Goal: Communication & Community: Answer question/provide support

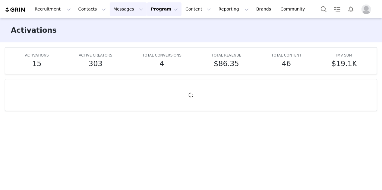
click at [115, 12] on button "Messages Messages" at bounding box center [128, 9] width 37 height 14
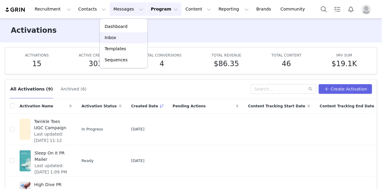
click at [110, 39] on p "Inbox" at bounding box center [110, 38] width 11 height 6
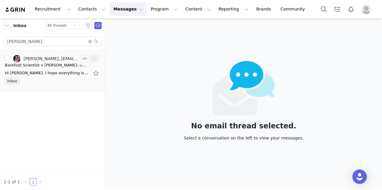
click at [61, 72] on div "Hi [PERSON_NAME], I hope everything is going well! Just a reminder to please su…" at bounding box center [47, 73] width 84 height 6
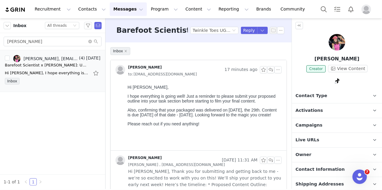
click at [371, 10] on button "Profile" at bounding box center [367, 10] width 19 height 10
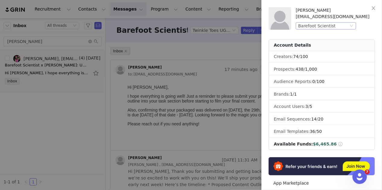
click at [307, 25] on div "Barefoot Scientist" at bounding box center [316, 26] width 37 height 7
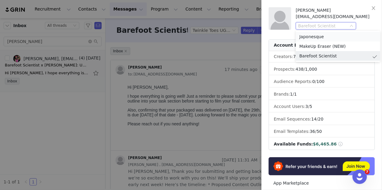
click at [305, 36] on li "Japonesque" at bounding box center [337, 37] width 84 height 10
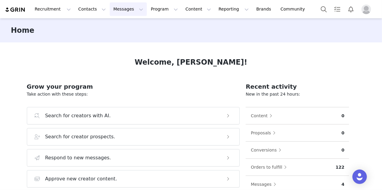
click at [112, 13] on button "Messages Messages" at bounding box center [128, 9] width 37 height 14
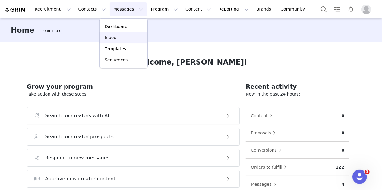
click at [117, 41] on link "Inbox" at bounding box center [124, 37] width 48 height 11
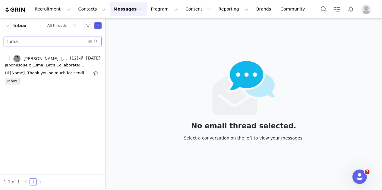
click at [47, 39] on input "luma" at bounding box center [53, 42] width 98 height 10
type input "milena"
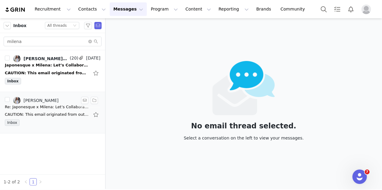
click at [28, 93] on li "[PERSON_NAME] [DATE] Re: Japonesque x Milena: Let’s Collaborate! 🌸✨ CAUTION: Th…" at bounding box center [52, 113] width 105 height 42
click at [36, 79] on div "Inbox" at bounding box center [52, 82] width 95 height 9
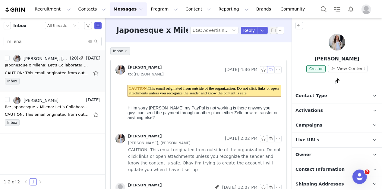
click at [267, 70] on button "button" at bounding box center [270, 69] width 7 height 7
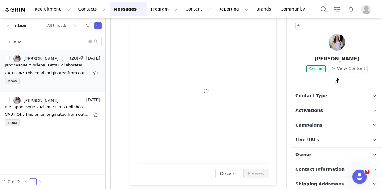
click at [193, 61] on div "To: [PERSON_NAME] ([EMAIL_ADDRESS][DOMAIN_NAME]) Cc Cc: Attach a file Sending O…" at bounding box center [203, 92] width 132 height 129
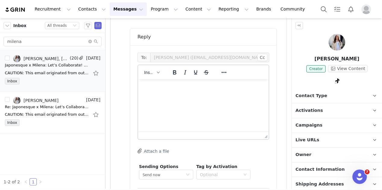
click at [186, 92] on html at bounding box center [203, 87] width 130 height 16
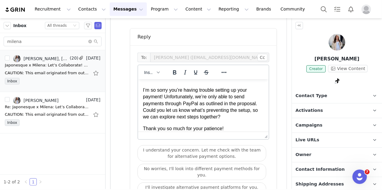
scroll to position [24, 0]
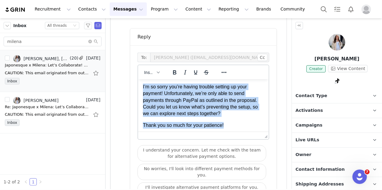
drag, startPoint x: 233, startPoint y: 126, endPoint x: 139, endPoint y: 88, distance: 101.6
click at [139, 88] on html "Hi Milena, I’m so sorry you’re having trouble setting up your payment! Unfortun…" at bounding box center [203, 94] width 130 height 78
copy body "I’m so sorry you’re having trouble setting up your payment! Unfortunately, we’r…"
click at [176, 113] on p "I’m so sorry you’re having trouble setting up your payment! Unfortunately, we’r…" at bounding box center [202, 100] width 121 height 34
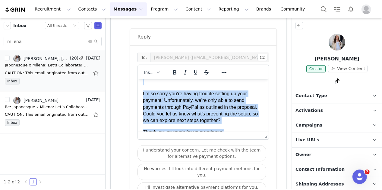
scroll to position [14, 0]
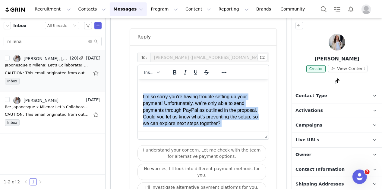
drag, startPoint x: 226, startPoint y: 126, endPoint x: 141, endPoint y: 91, distance: 92.6
click at [141, 91] on html "Hi Milena, I’m so sorry you’re having trouble setting up your payment! Unfortun…" at bounding box center [203, 104] width 130 height 78
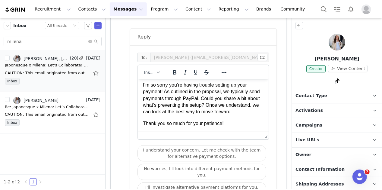
scroll to position [0, 0]
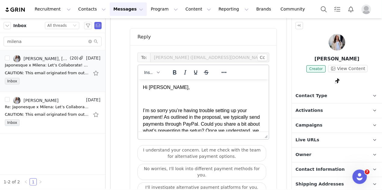
click at [157, 98] on p "Rich Text Area. Press ALT-0 for help." at bounding box center [202, 98] width 121 height 7
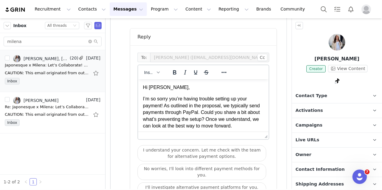
scroll to position [4, 0]
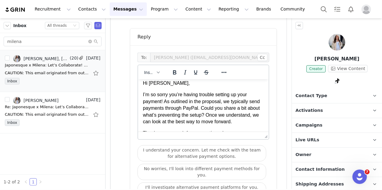
click at [241, 103] on p "I’m so sorry you’re having trouble setting up your payment! As outlined in the …" at bounding box center [202, 108] width 121 height 34
click at [194, 123] on p "I’m so sorry you’re having trouble setting up your payment! As outlined in the …" at bounding box center [202, 108] width 121 height 34
click at [192, 125] on p "I’m so sorry you’re having trouble setting up your payment! As outlined in the …" at bounding box center [202, 108] width 121 height 34
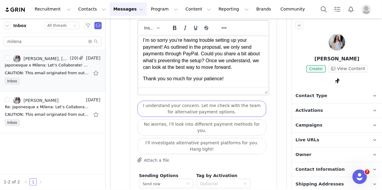
scroll to position [249, 0]
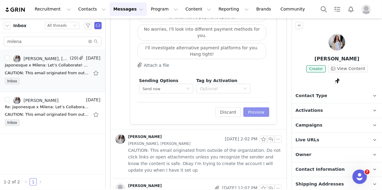
click at [260, 108] on button "Preview" at bounding box center [256, 113] width 26 height 10
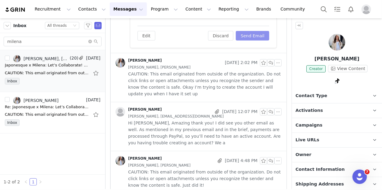
scroll to position [180, 0]
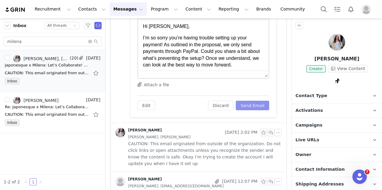
click at [262, 106] on button "Send Email" at bounding box center [252, 106] width 33 height 10
